Goal: Navigation & Orientation: Understand site structure

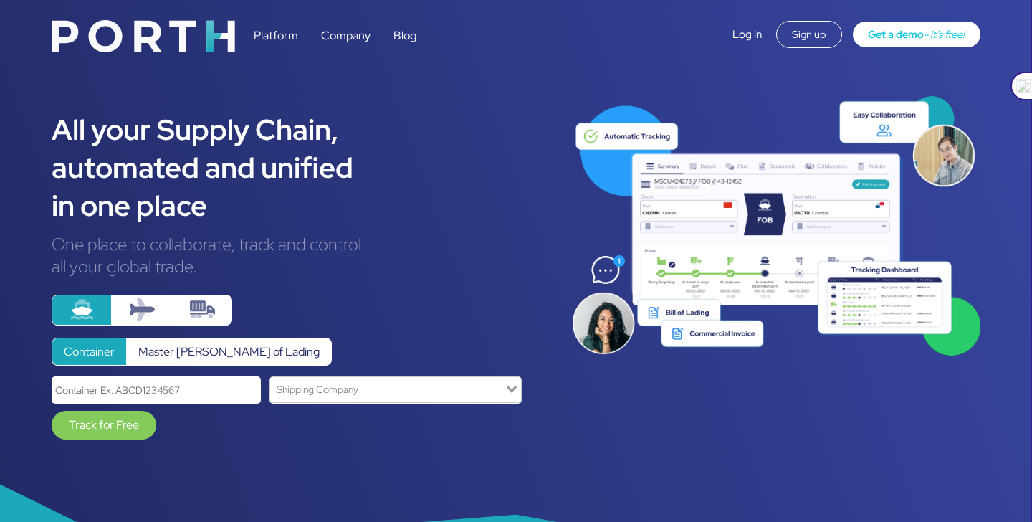
click at [290, 42] on link "Platform" at bounding box center [276, 35] width 44 height 15
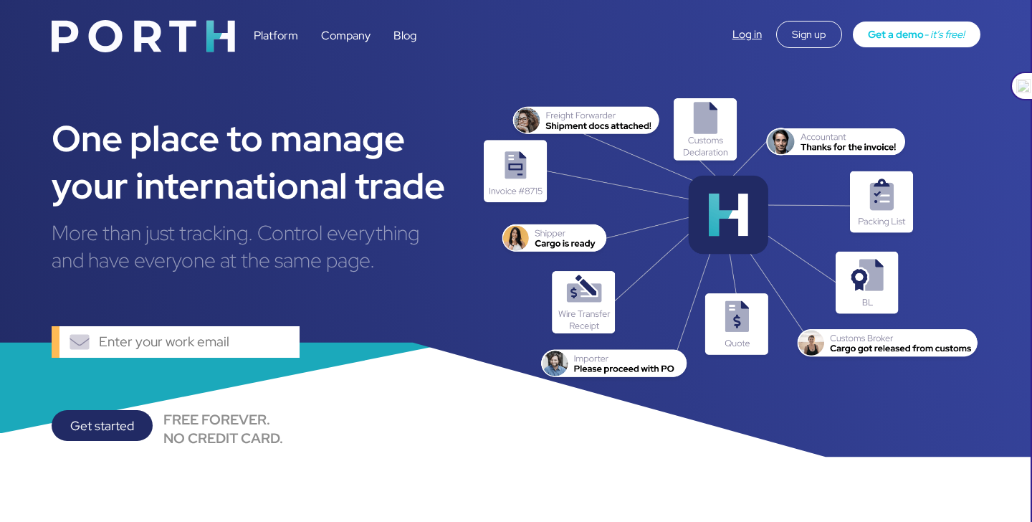
click at [360, 38] on link "Company" at bounding box center [345, 35] width 49 height 15
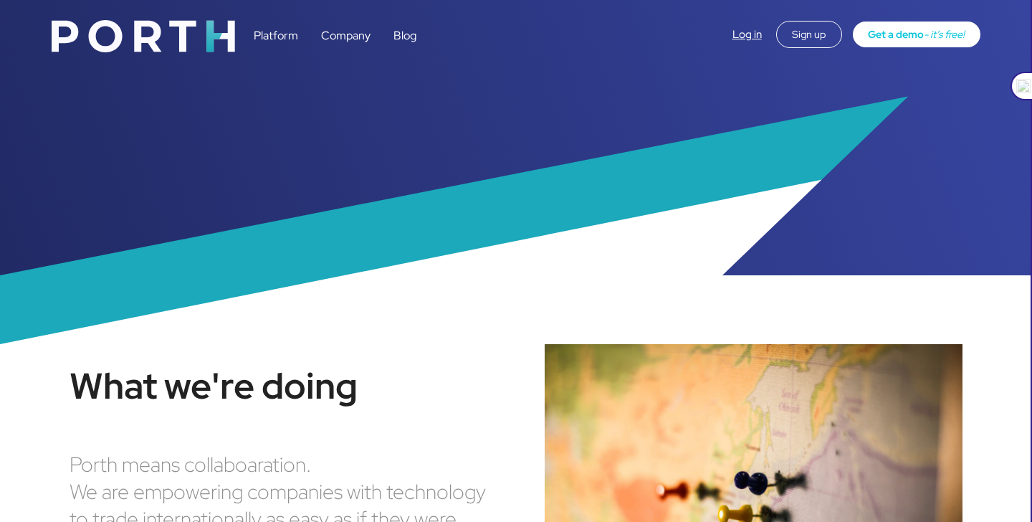
click at [286, 35] on link "Platform" at bounding box center [276, 35] width 44 height 15
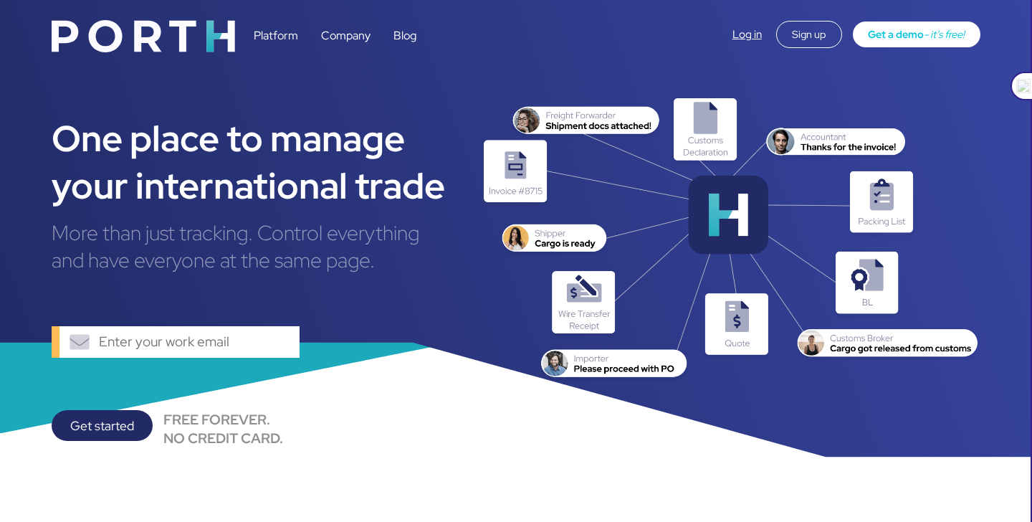
click at [415, 28] on link "Blog" at bounding box center [404, 35] width 23 height 15
click at [290, 38] on link "Platform" at bounding box center [276, 35] width 44 height 15
click at [411, 35] on link "Blog" at bounding box center [404, 35] width 23 height 15
click at [337, 34] on link "Company" at bounding box center [345, 35] width 49 height 15
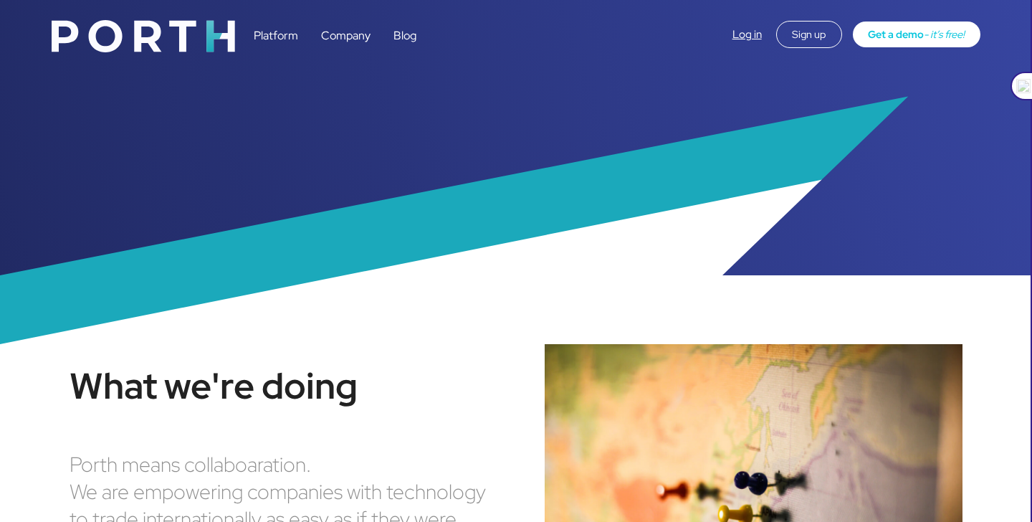
click at [210, 35] on img at bounding box center [143, 36] width 183 height 32
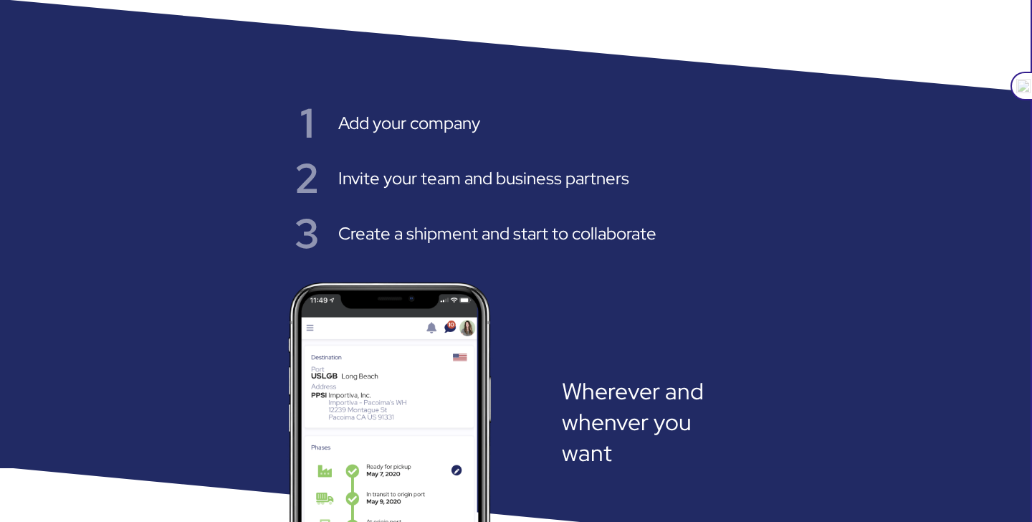
scroll to position [2354, 0]
